Goal: Complete application form

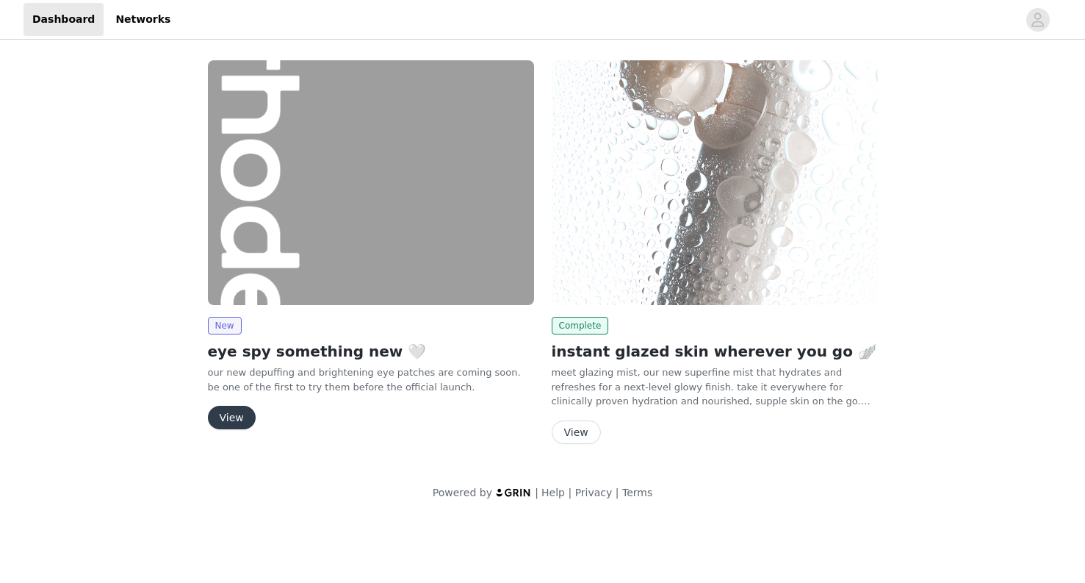
click at [245, 240] on img at bounding box center [371, 182] width 326 height 245
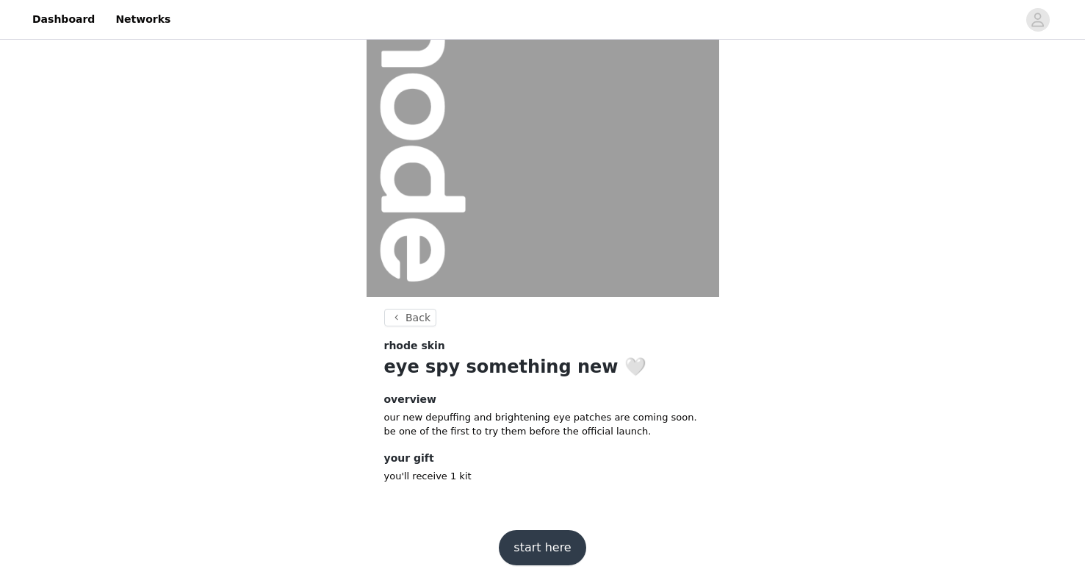
scroll to position [98, 0]
click at [546, 549] on button "start here" at bounding box center [542, 547] width 87 height 35
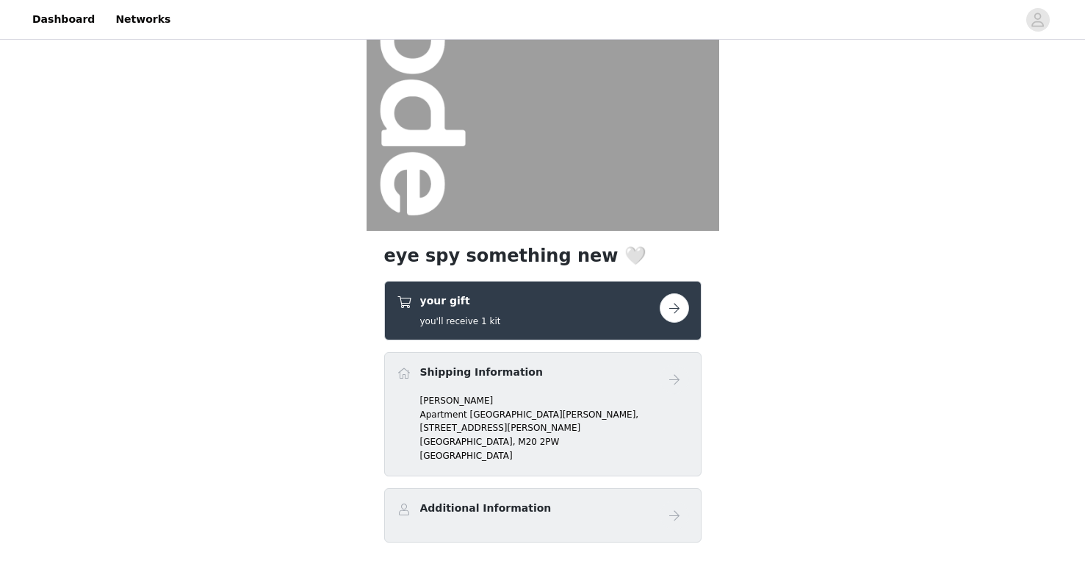
scroll to position [180, 0]
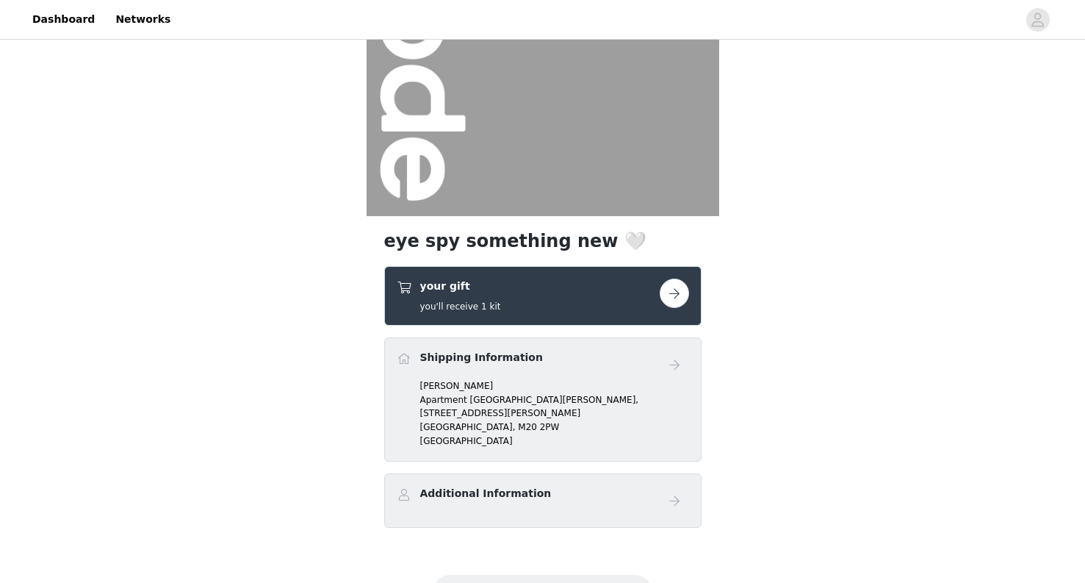
click at [556, 284] on div "your gift you'll receive 1 kit" at bounding box center [528, 295] width 263 height 35
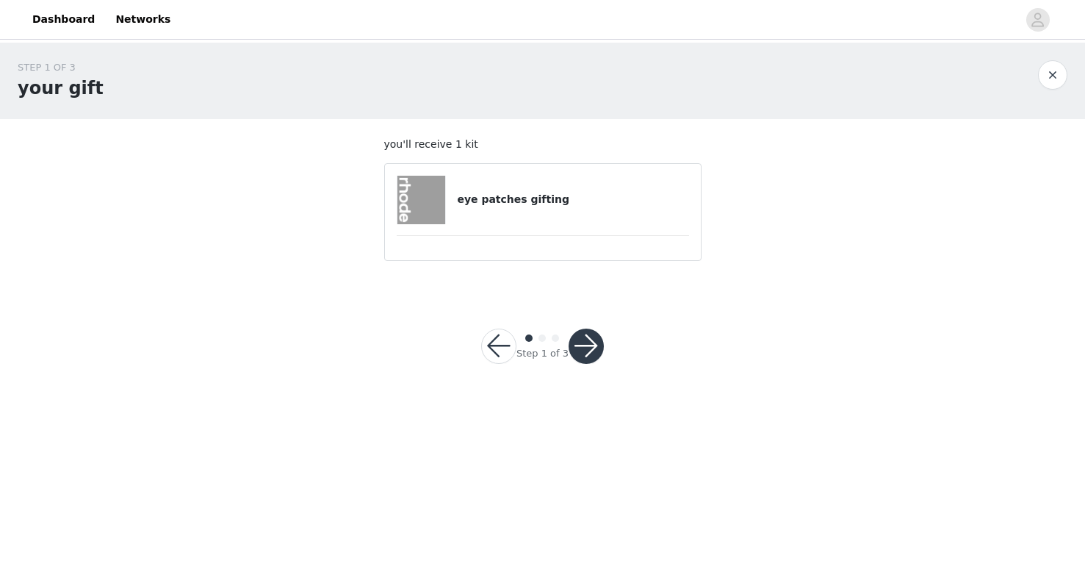
click at [526, 212] on div "eye patches gifting" at bounding box center [543, 200] width 292 height 48
click at [583, 333] on button "button" at bounding box center [586, 345] width 35 height 35
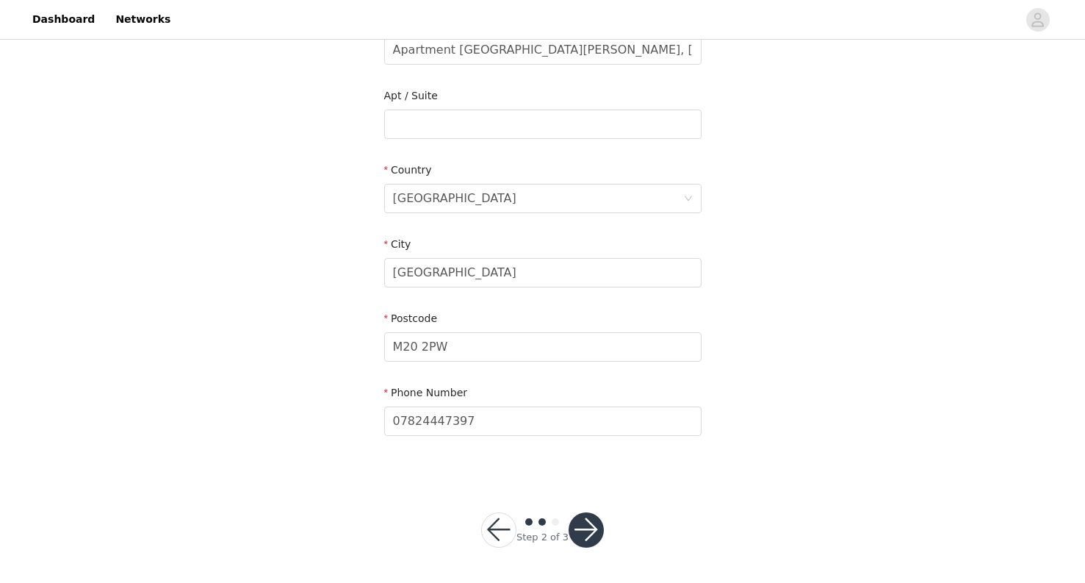
scroll to position [345, 0]
click at [584, 525] on button "button" at bounding box center [586, 530] width 35 height 35
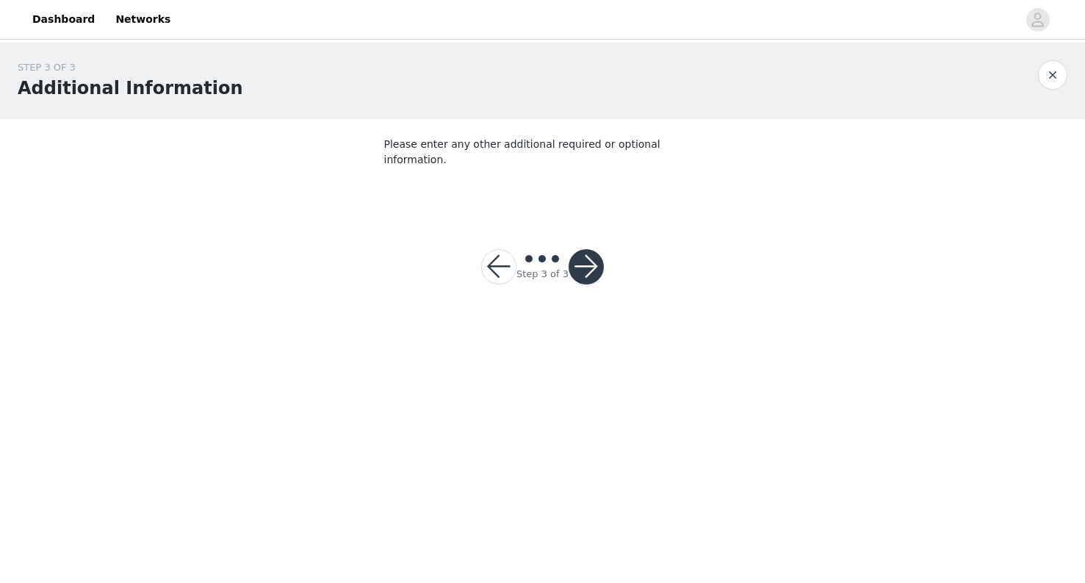
click at [586, 249] on button "button" at bounding box center [586, 266] width 35 height 35
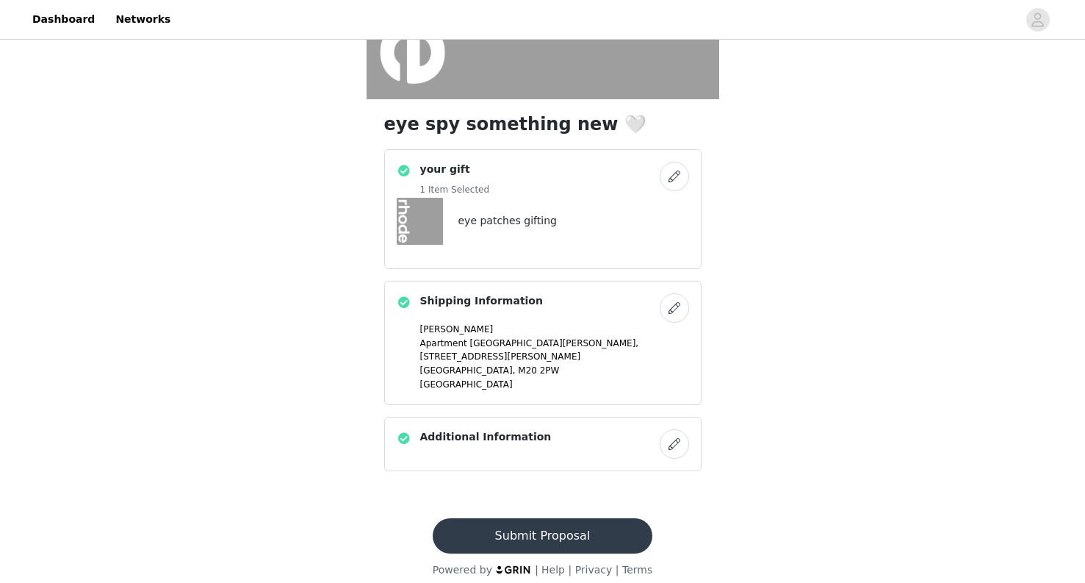
scroll to position [296, 0]
click at [593, 525] on button "Submit Proposal" at bounding box center [543, 536] width 220 height 35
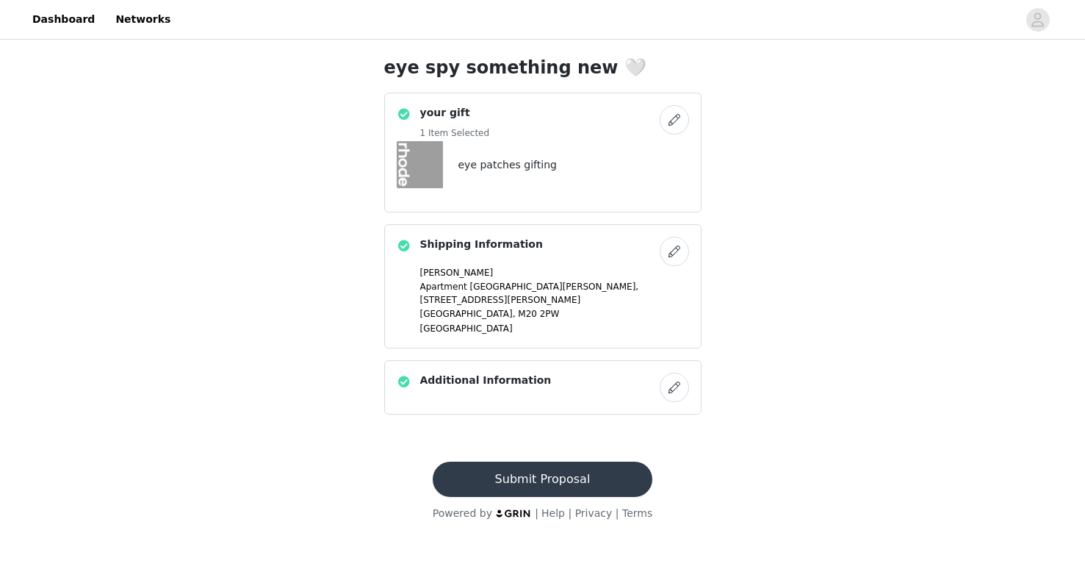
scroll to position [0, 0]
